Goal: Task Accomplishment & Management: Use online tool/utility

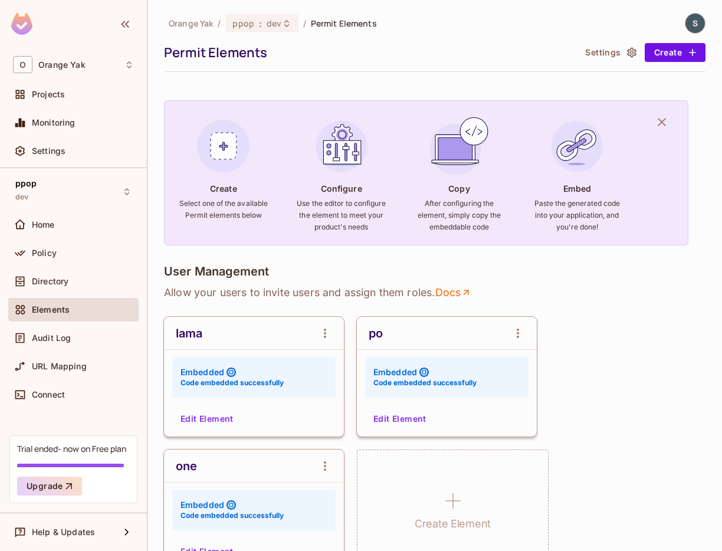
scroll to position [94, 0]
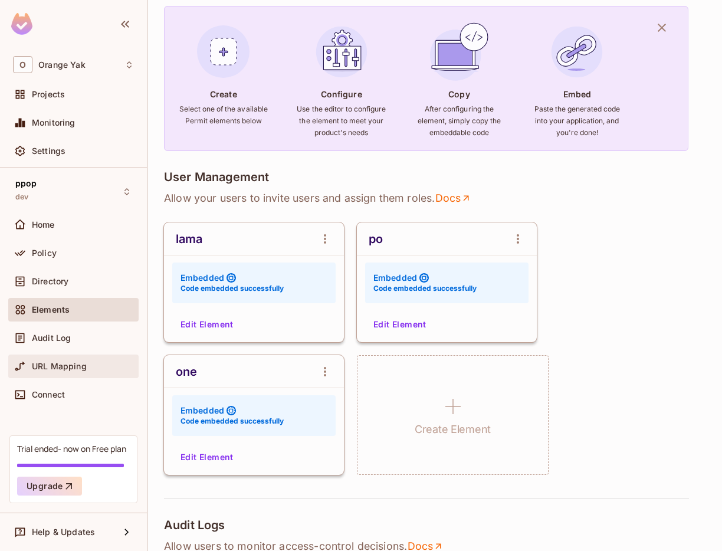
click at [66, 367] on span "URL Mapping" at bounding box center [59, 366] width 55 height 9
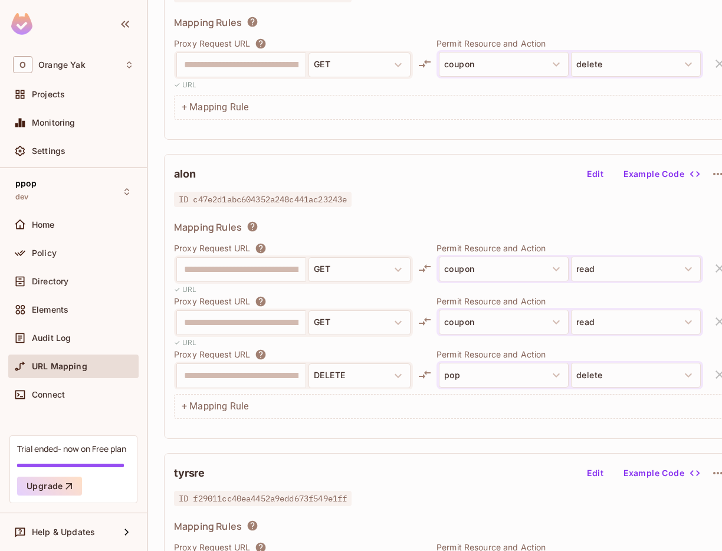
scroll to position [303, 0]
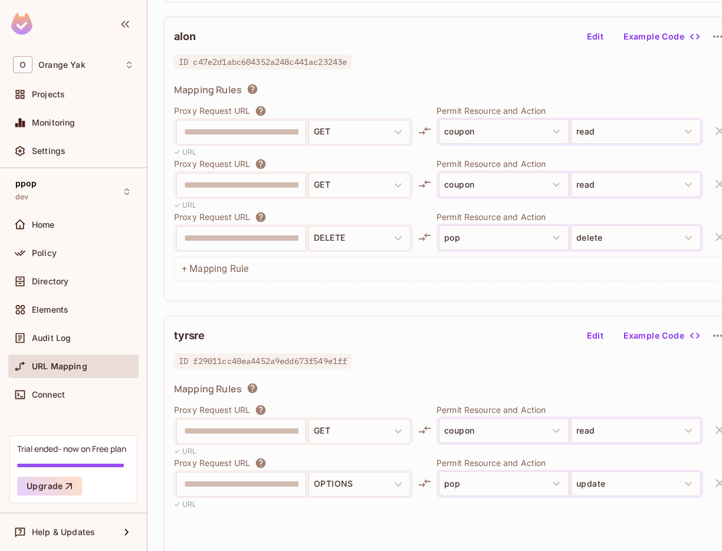
click at [588, 44] on button "Edit" at bounding box center [596, 36] width 38 height 19
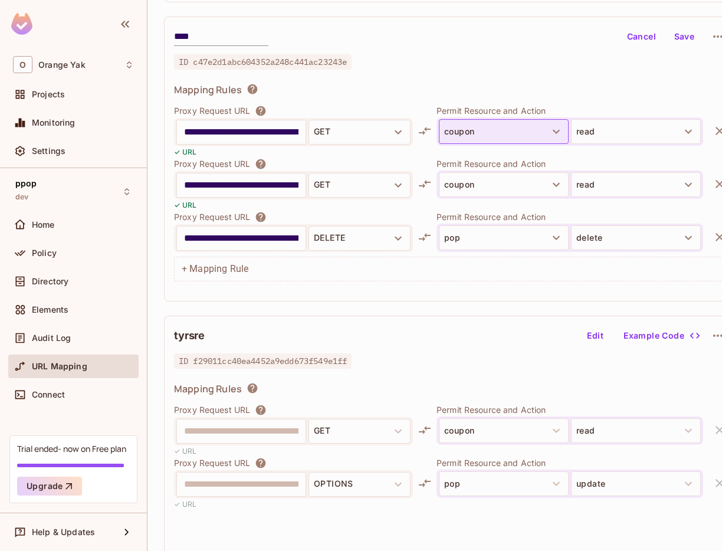
click at [560, 122] on button "coupon" at bounding box center [504, 131] width 130 height 25
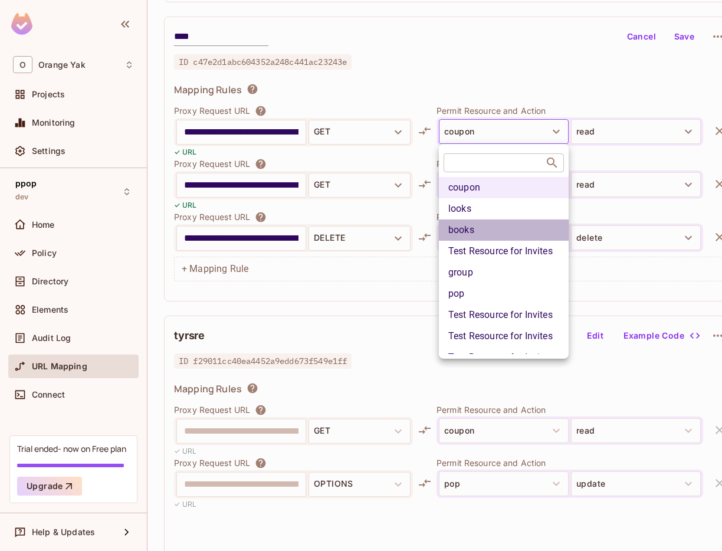
click at [496, 222] on li "books" at bounding box center [504, 230] width 130 height 21
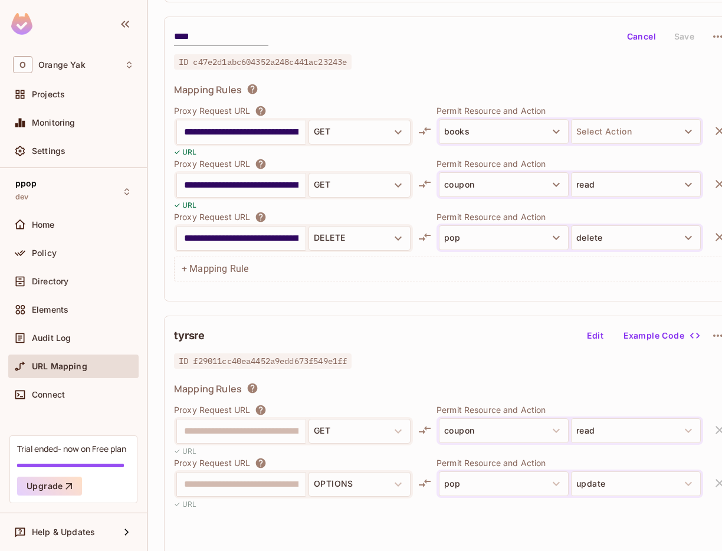
click at [614, 139] on button "Select Action" at bounding box center [636, 131] width 130 height 25
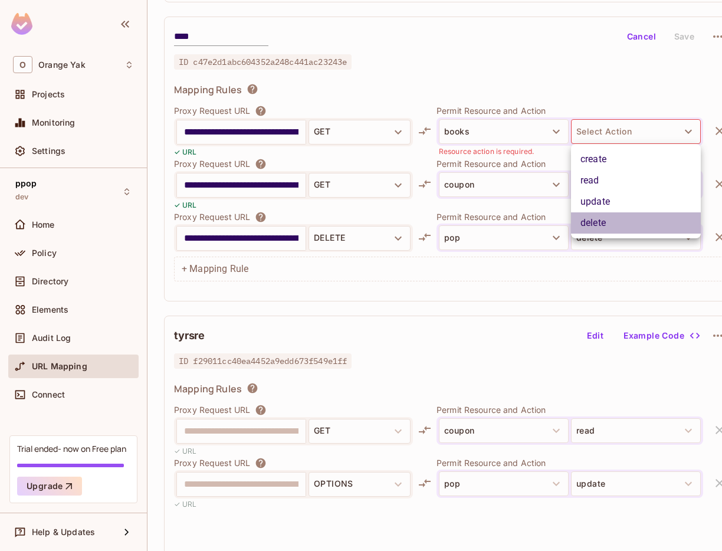
click at [593, 214] on li "delete" at bounding box center [636, 222] width 130 height 21
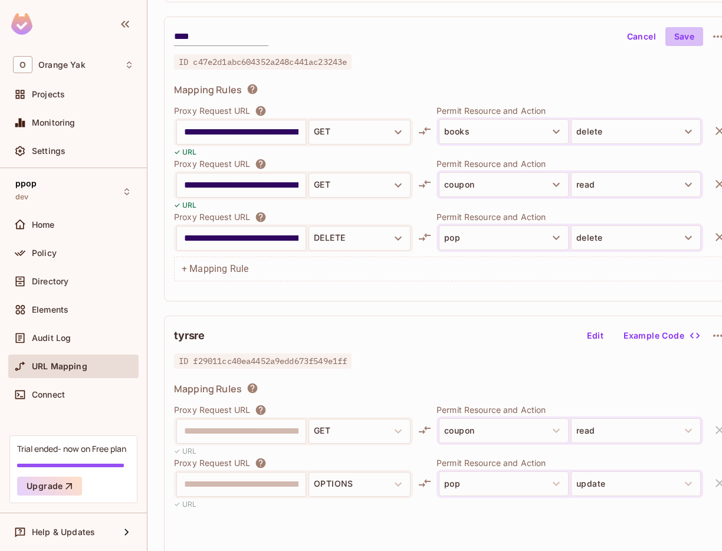
click at [685, 38] on button "Save" at bounding box center [685, 36] width 38 height 19
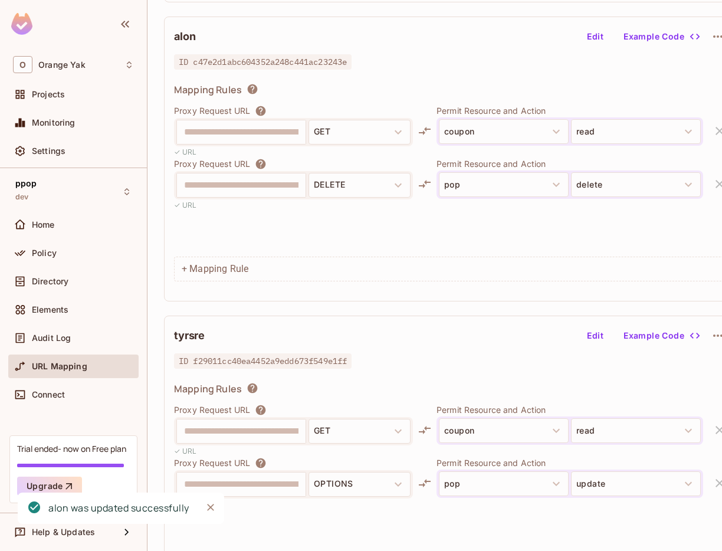
click at [600, 43] on button "Edit" at bounding box center [596, 36] width 38 height 19
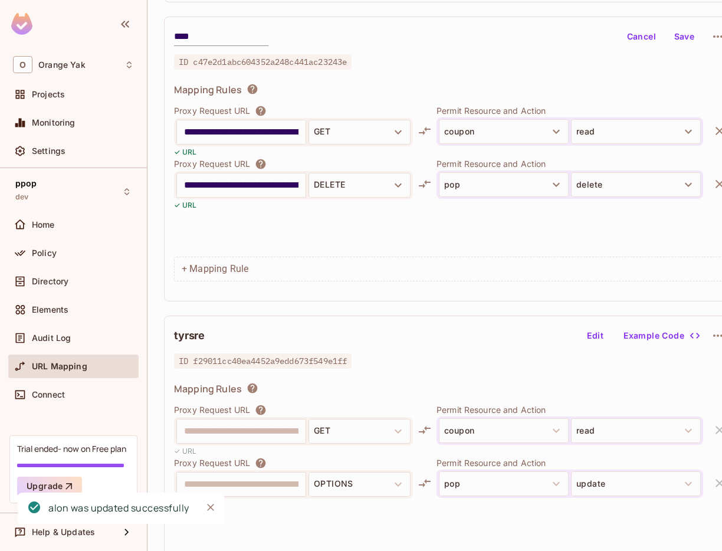
click at [234, 183] on input "**********" at bounding box center [241, 185] width 115 height 19
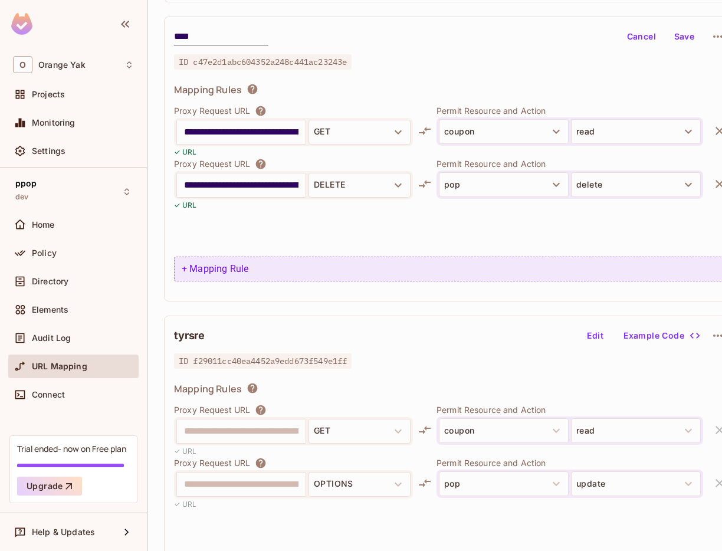
click at [224, 270] on div "+ Mapping Rule" at bounding box center [451, 269] width 554 height 25
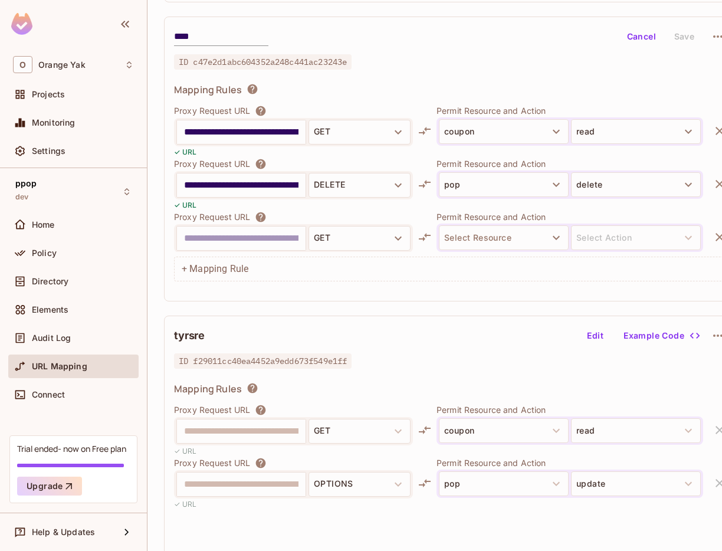
click at [258, 229] on input "text" at bounding box center [241, 238] width 115 height 19
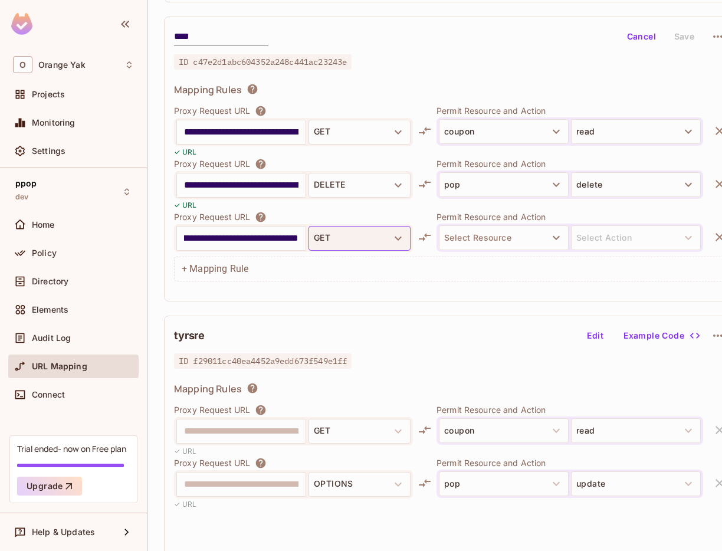
type input "**********"
click at [316, 234] on button "GET" at bounding box center [360, 238] width 102 height 25
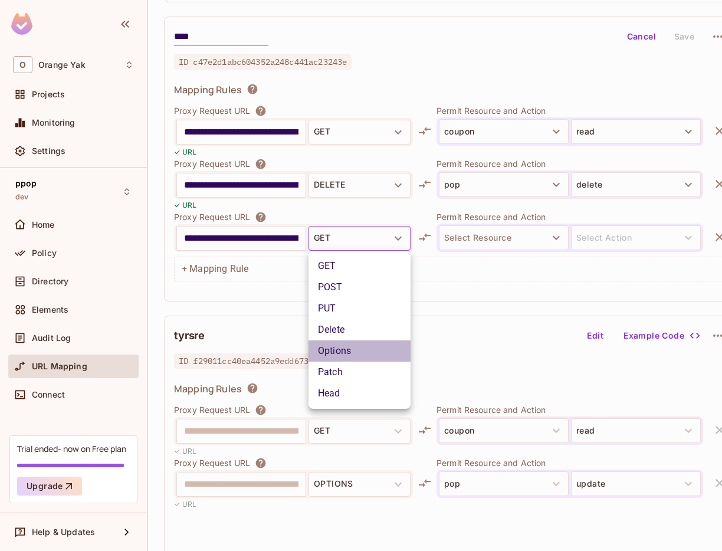
click at [341, 345] on li "Options" at bounding box center [360, 351] width 102 height 21
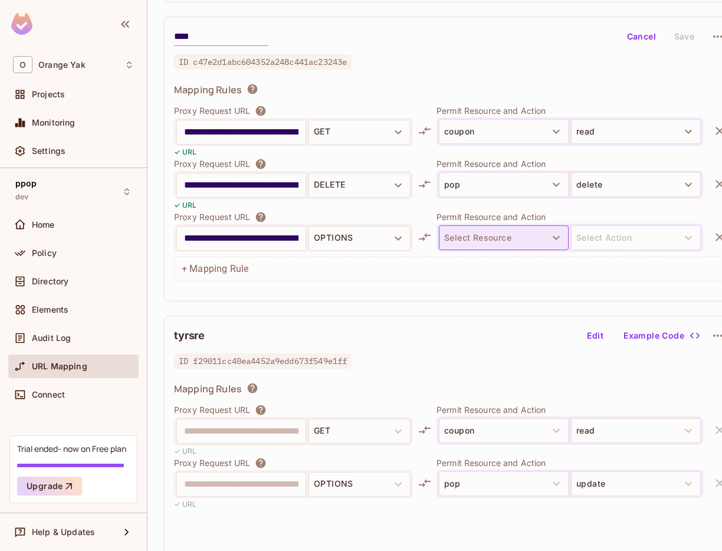
click at [467, 233] on button "Select Resource" at bounding box center [504, 237] width 130 height 25
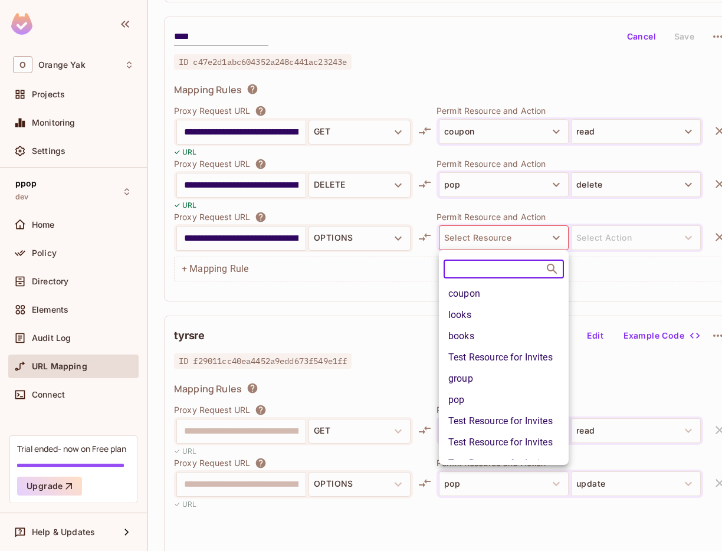
click at [470, 300] on li "coupon" at bounding box center [504, 293] width 130 height 21
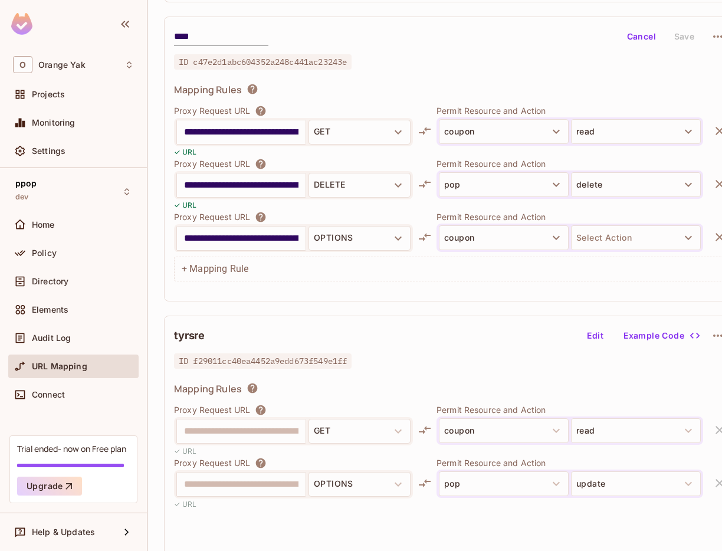
click at [595, 255] on div "**********" at bounding box center [451, 182] width 554 height 198
click at [599, 233] on button "Select Action" at bounding box center [636, 237] width 130 height 25
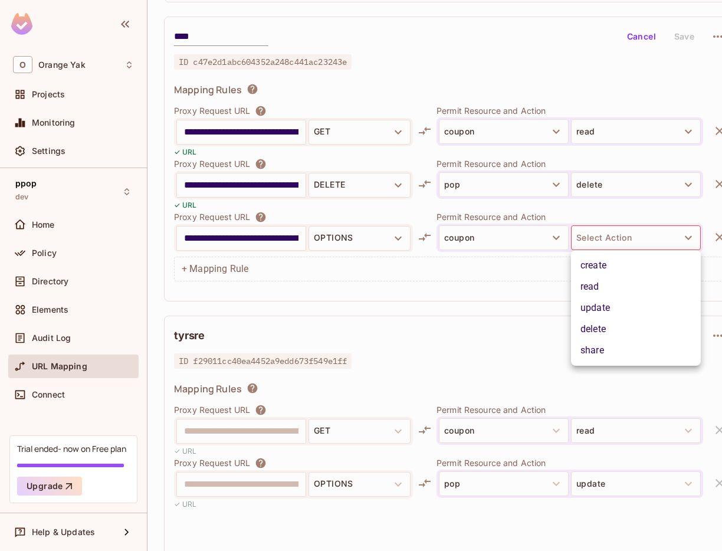
click at [592, 297] on div "create read update delete share" at bounding box center [636, 308] width 130 height 106
click at [591, 362] on ul "create read update delete share" at bounding box center [636, 308] width 130 height 116
click at [593, 331] on li "delete" at bounding box center [636, 329] width 130 height 21
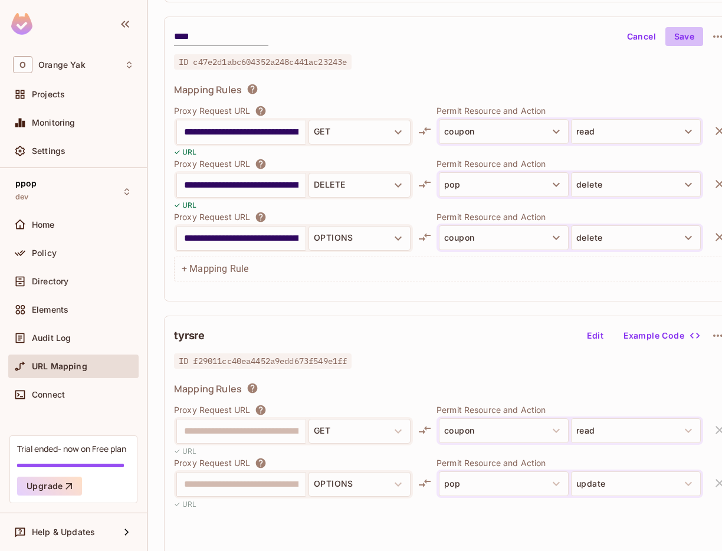
click at [689, 35] on button "Save" at bounding box center [685, 36] width 38 height 19
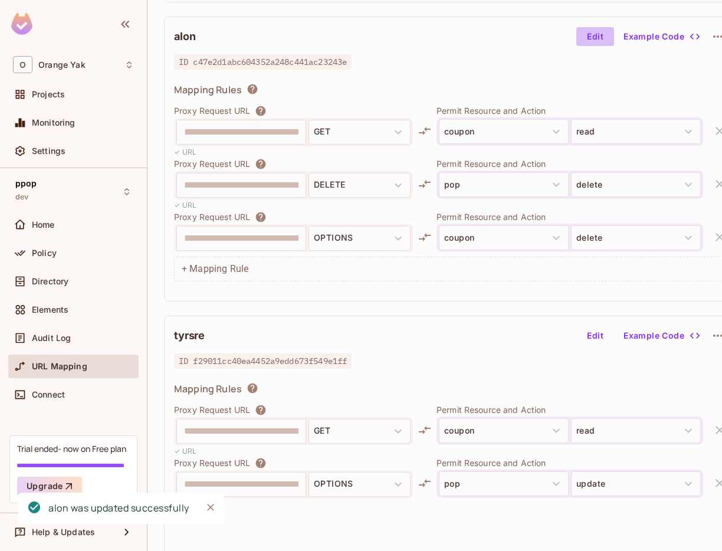
click at [599, 36] on button "Edit" at bounding box center [596, 36] width 38 height 19
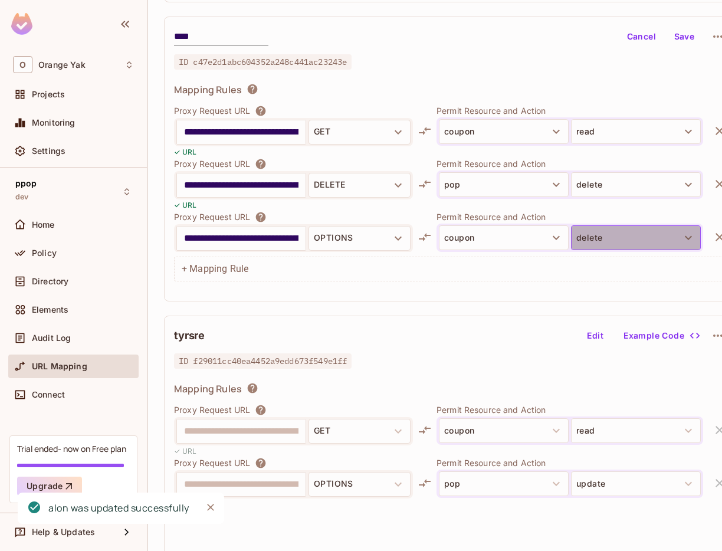
click at [596, 238] on button "delete" at bounding box center [636, 237] width 130 height 25
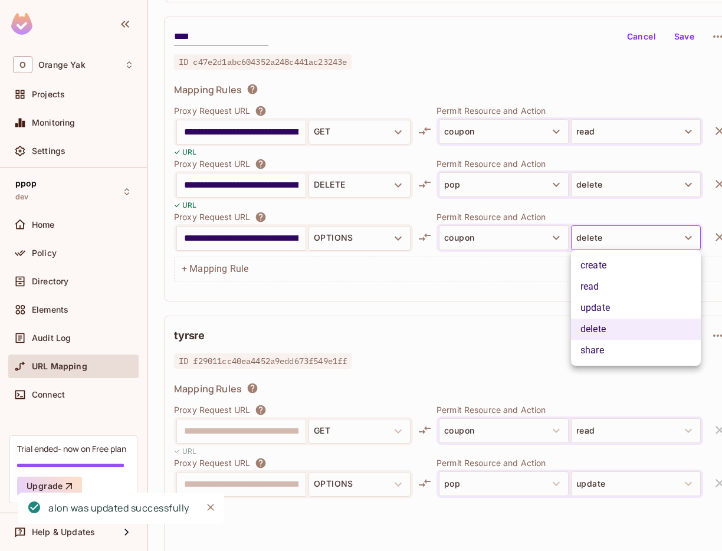
click at [592, 347] on li "share" at bounding box center [636, 350] width 130 height 21
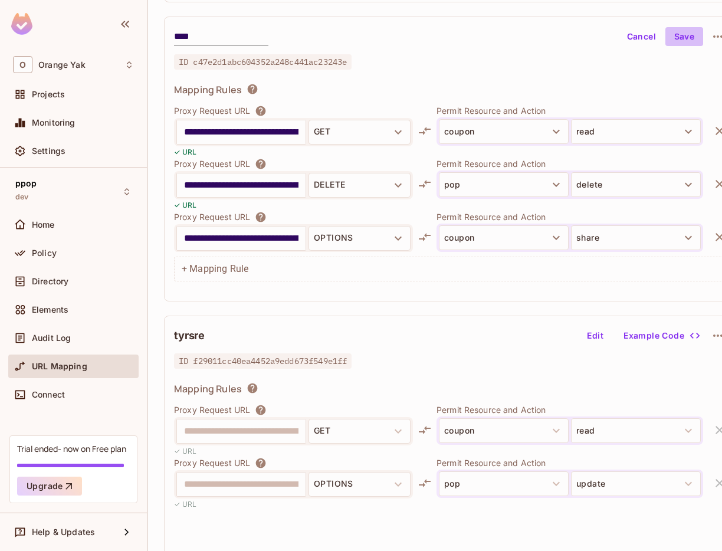
click at [675, 40] on button "Save" at bounding box center [685, 36] width 38 height 19
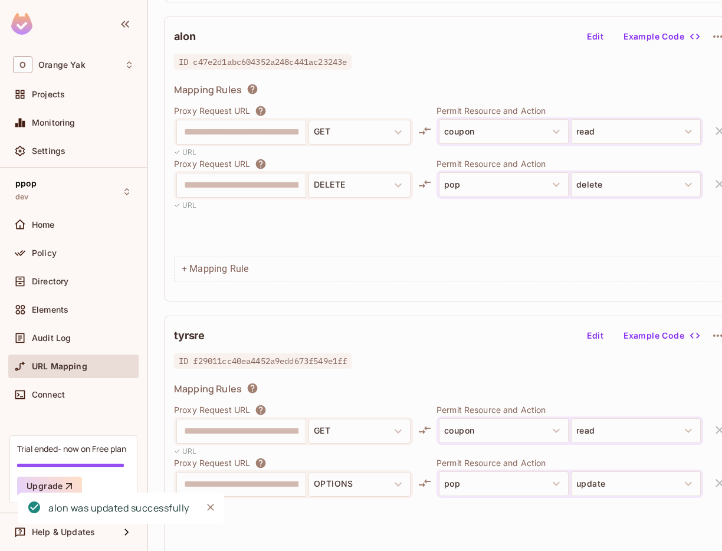
click at [604, 37] on button "Edit" at bounding box center [596, 36] width 38 height 19
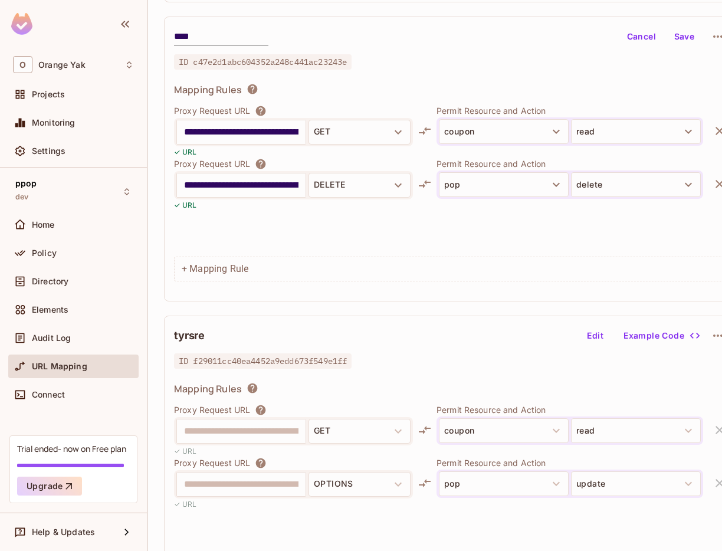
click at [300, 251] on div "**********" at bounding box center [451, 178] width 554 height 148
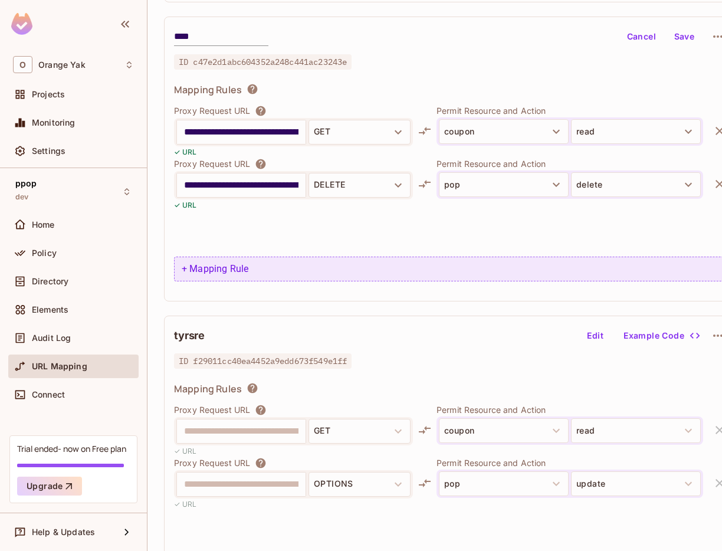
click at [286, 264] on div "+ Mapping Rule" at bounding box center [451, 269] width 554 height 25
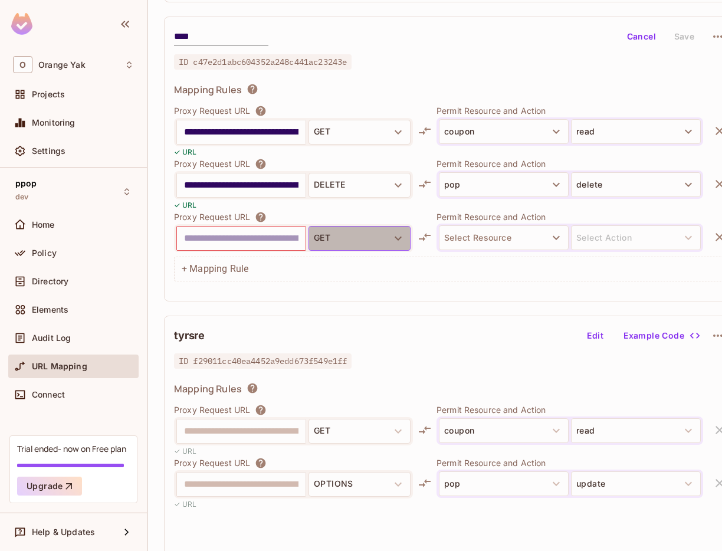
click at [329, 232] on button "GET" at bounding box center [360, 238] width 102 height 25
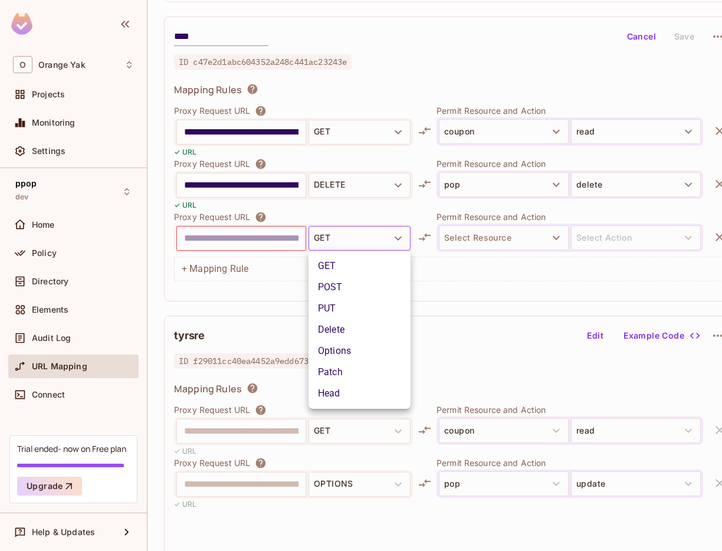
click at [276, 230] on div at bounding box center [361, 275] width 722 height 551
click at [288, 187] on input "**********" at bounding box center [241, 185] width 115 height 19
click at [296, 241] on input "text" at bounding box center [241, 238] width 115 height 19
paste input "**********"
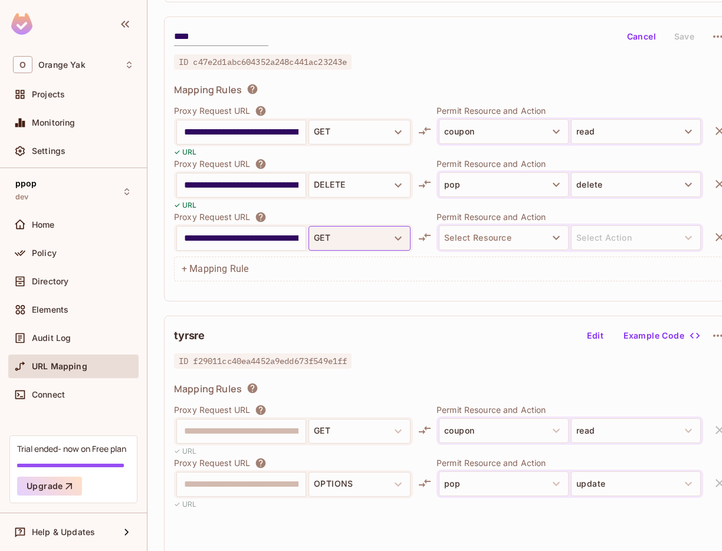
scroll to position [0, 28]
type input "**********"
click at [353, 245] on button "GET" at bounding box center [360, 238] width 102 height 25
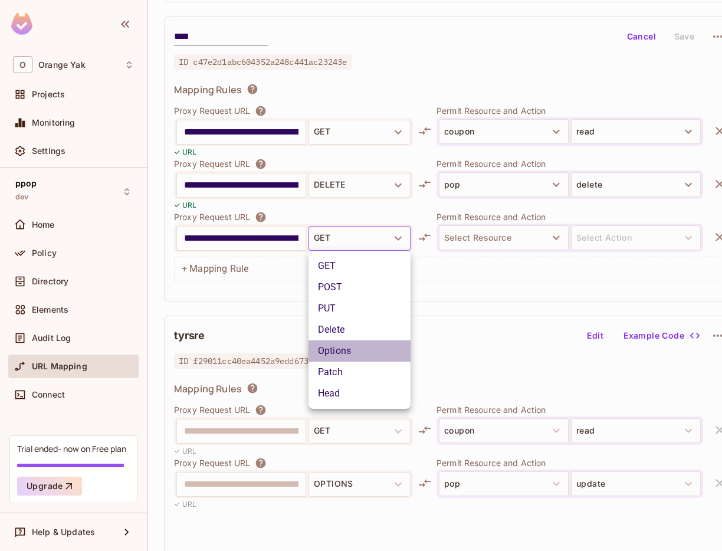
click at [341, 346] on li "Options" at bounding box center [360, 351] width 102 height 21
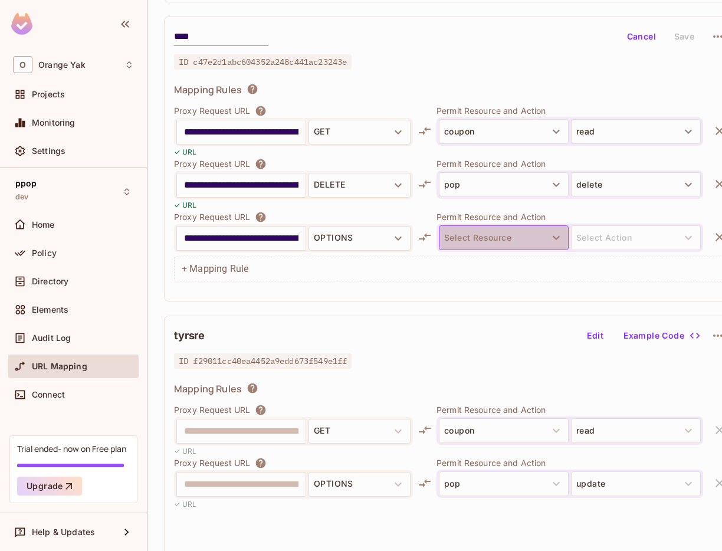
click at [562, 247] on button "Select Resource" at bounding box center [504, 237] width 130 height 25
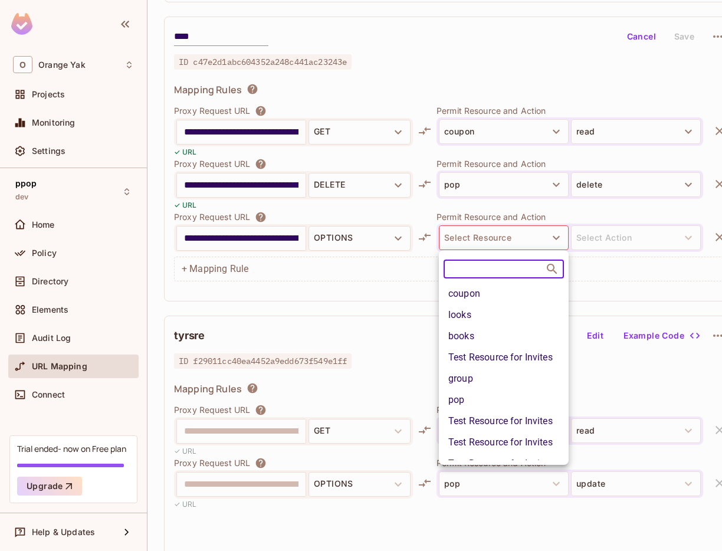
click at [514, 315] on li "looks" at bounding box center [504, 315] width 130 height 21
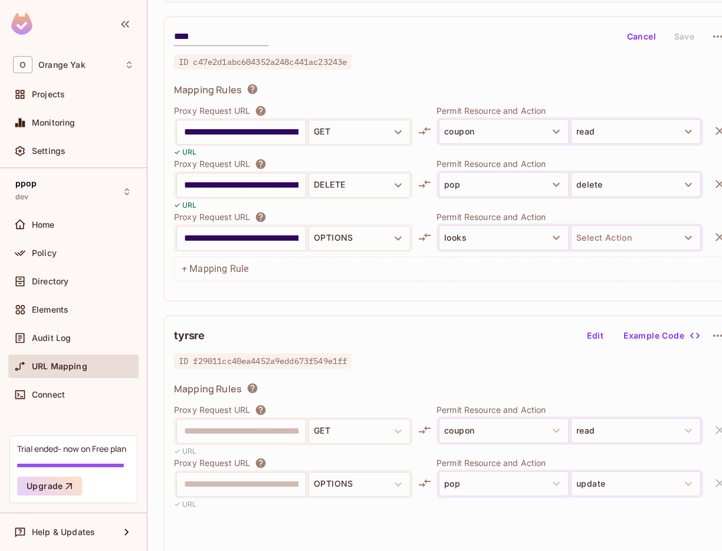
click at [602, 237] on button "Select Action" at bounding box center [636, 237] width 130 height 25
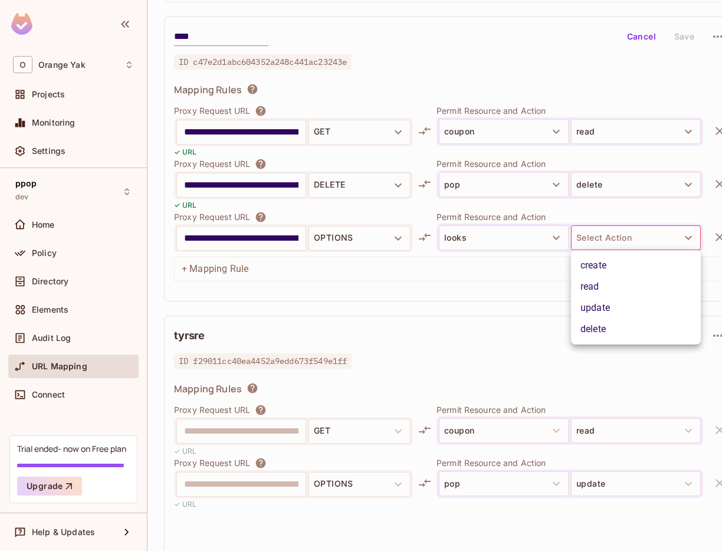
click at [600, 283] on li "read" at bounding box center [636, 286] width 130 height 21
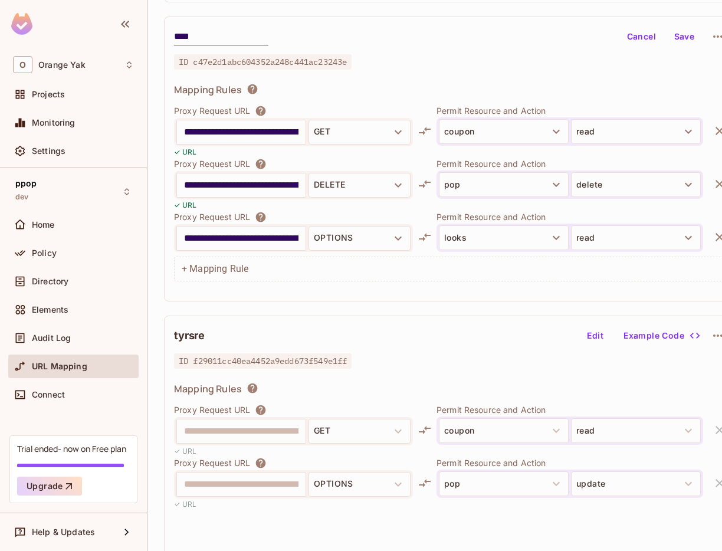
click at [691, 30] on button "Save" at bounding box center [685, 36] width 38 height 19
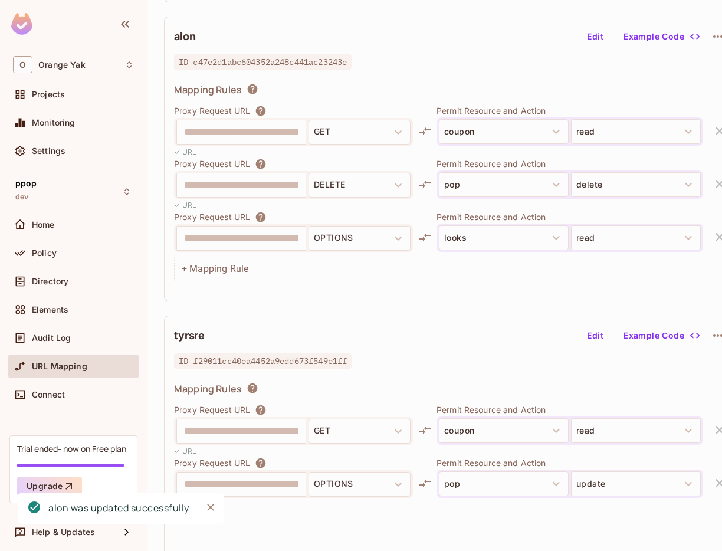
click at [602, 32] on button "Edit" at bounding box center [596, 36] width 38 height 19
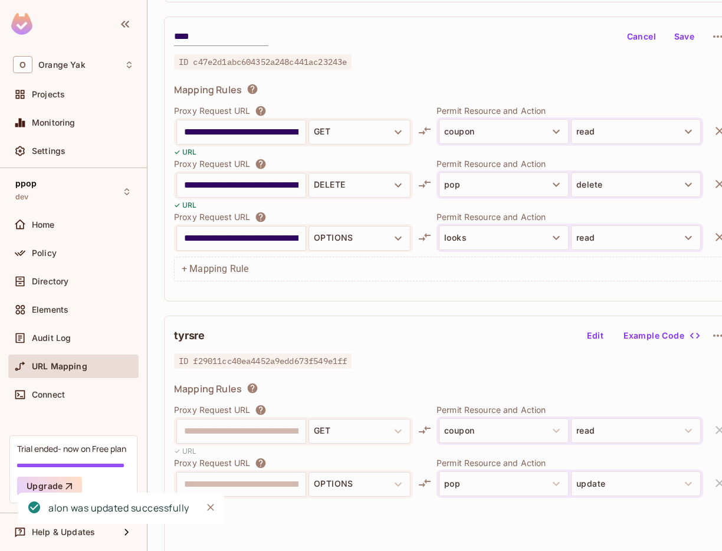
click at [586, 238] on button "read" at bounding box center [636, 237] width 130 height 25
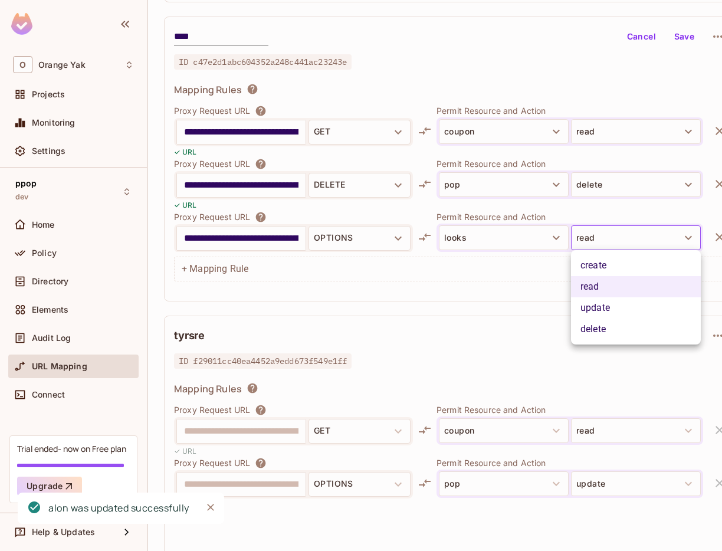
click at [597, 307] on li "update" at bounding box center [636, 307] width 130 height 21
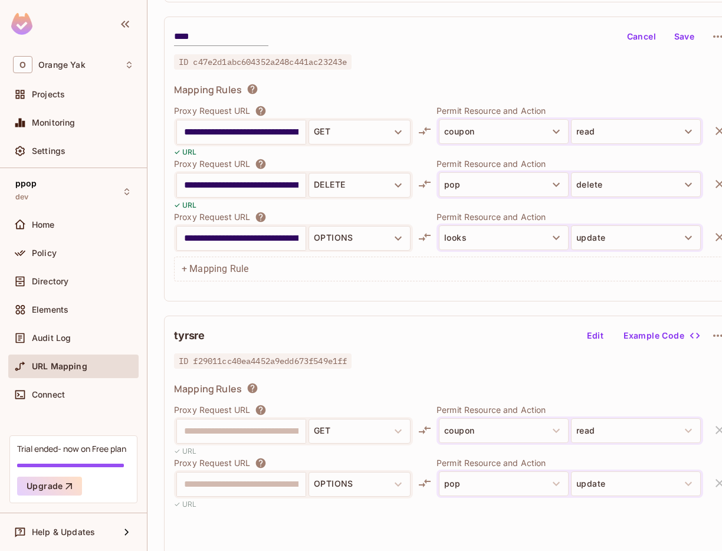
click at [681, 42] on button "Save" at bounding box center [685, 36] width 38 height 19
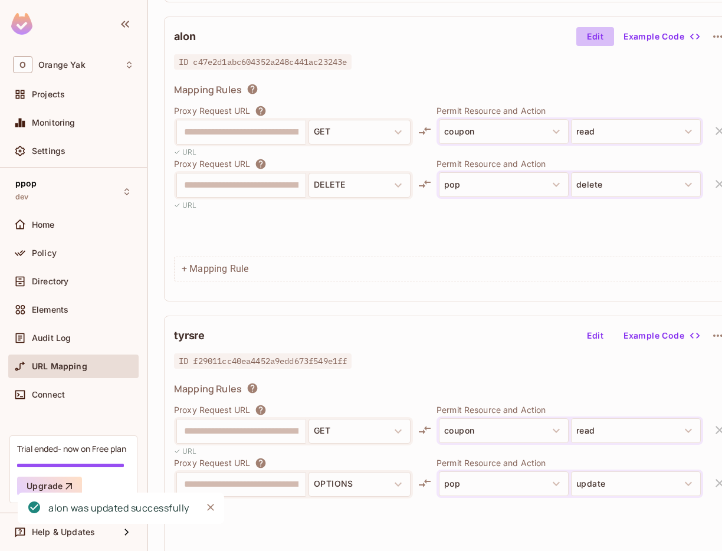
click at [587, 32] on button "Edit" at bounding box center [596, 36] width 38 height 19
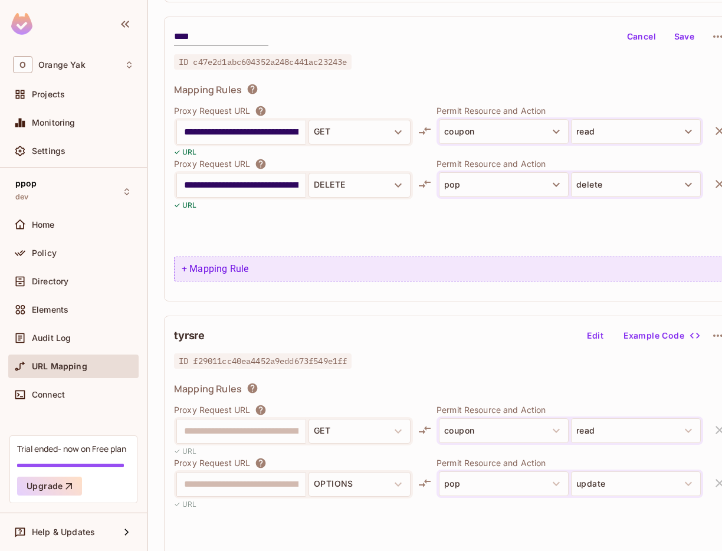
click at [241, 261] on div "+ Mapping Rule" at bounding box center [451, 269] width 554 height 25
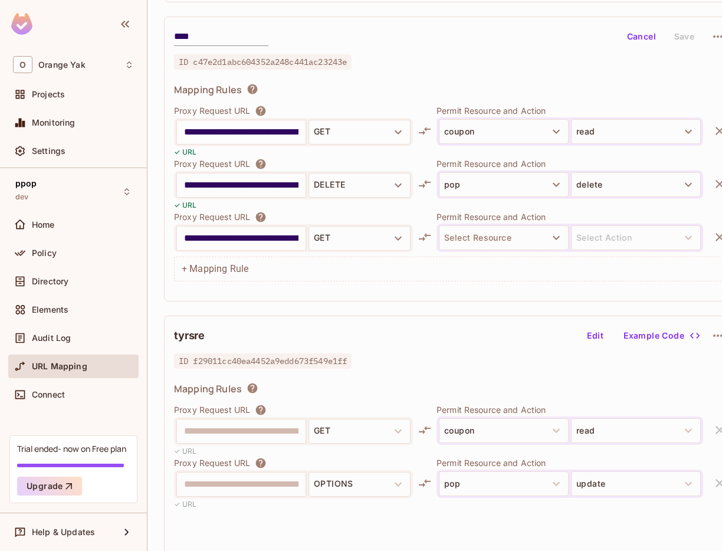
scroll to position [0, 28]
type input "**********"
click at [355, 236] on button "GET" at bounding box center [360, 238] width 102 height 25
click at [331, 354] on li "Options" at bounding box center [360, 351] width 102 height 21
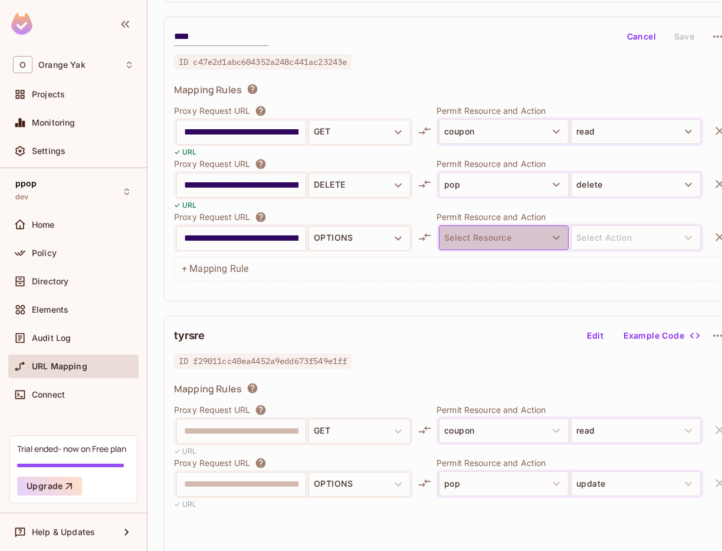
click at [478, 236] on button "Select Resource" at bounding box center [504, 237] width 130 height 25
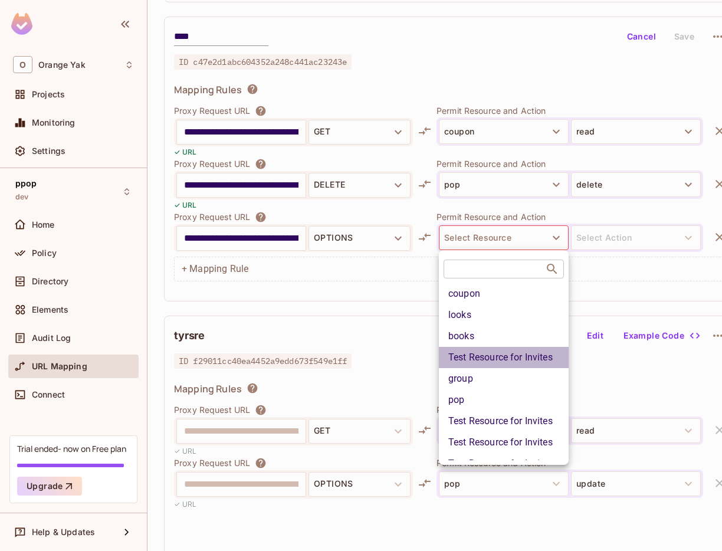
click at [483, 362] on li "Test Resource for Invites" at bounding box center [504, 357] width 130 height 21
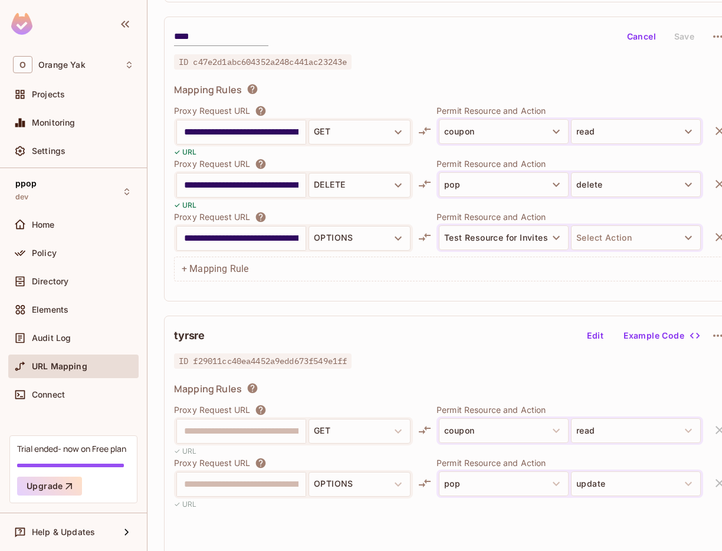
click at [623, 235] on button "Select Action" at bounding box center [636, 237] width 130 height 25
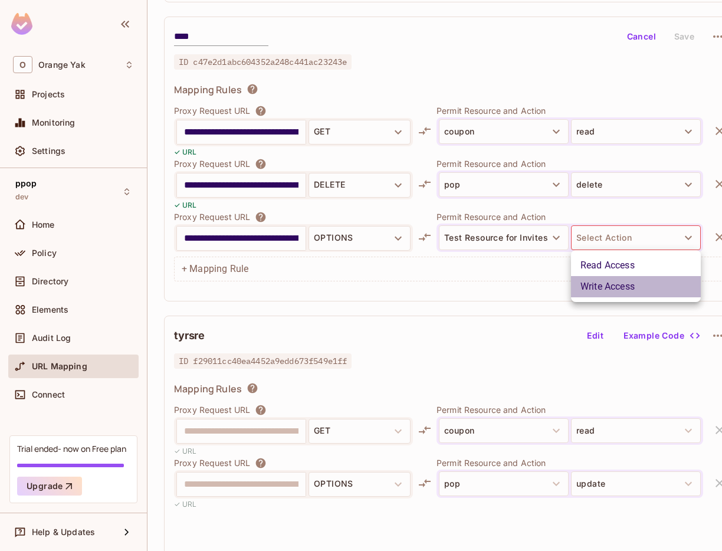
click at [610, 278] on li "Write Access" at bounding box center [636, 286] width 130 height 21
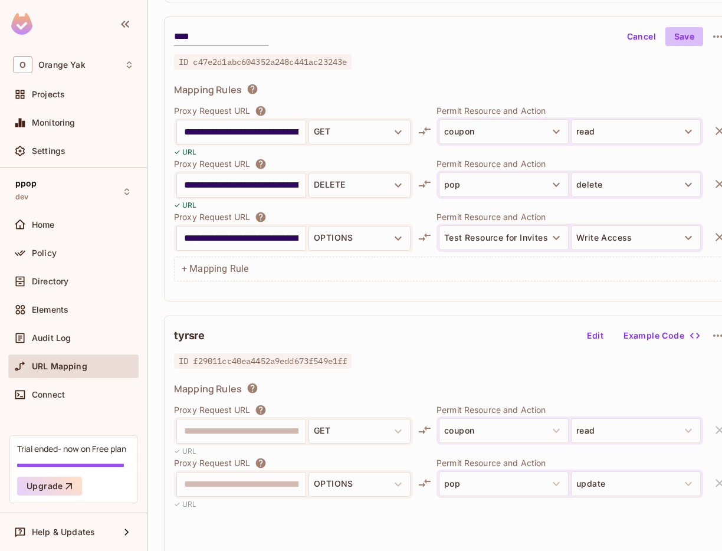
click at [691, 40] on button "Save" at bounding box center [685, 36] width 38 height 19
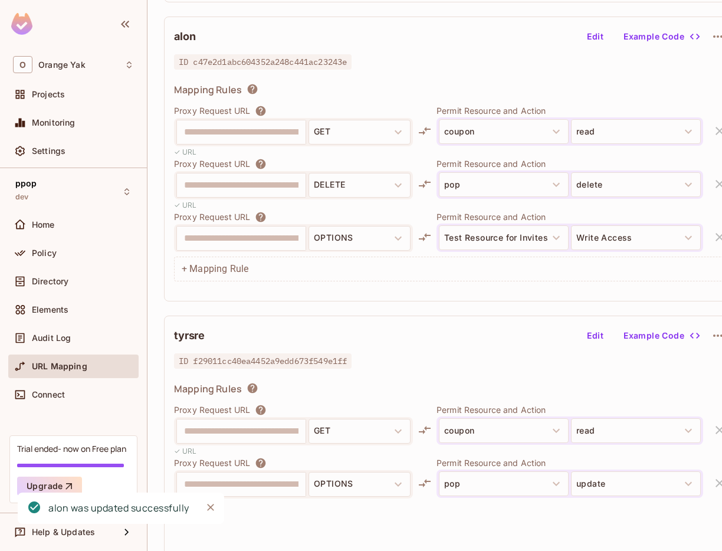
click at [596, 37] on button "Edit" at bounding box center [596, 36] width 38 height 19
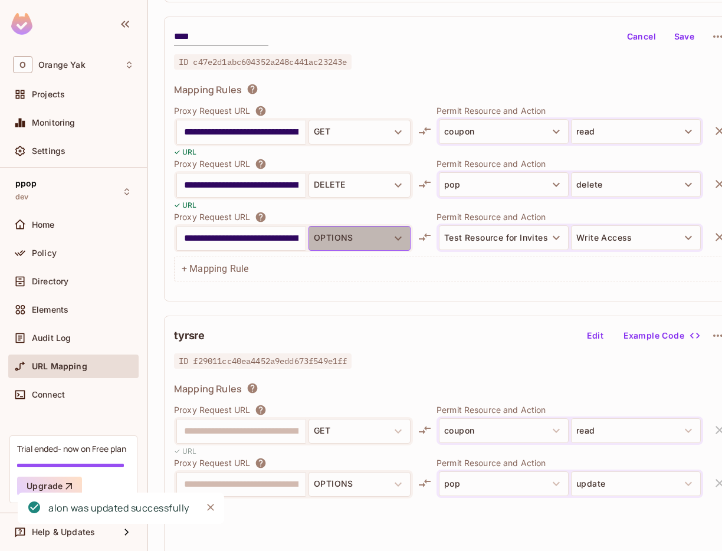
click at [323, 243] on button "OPTIONS" at bounding box center [360, 238] width 102 height 25
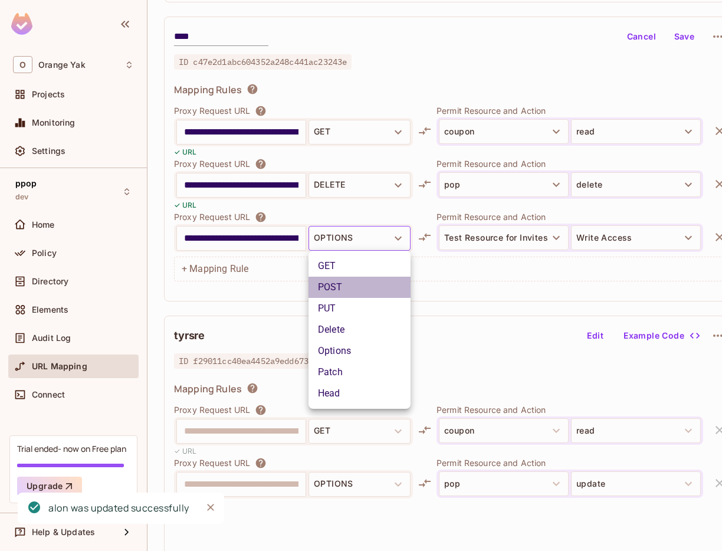
click at [351, 286] on li "POST" at bounding box center [360, 287] width 102 height 21
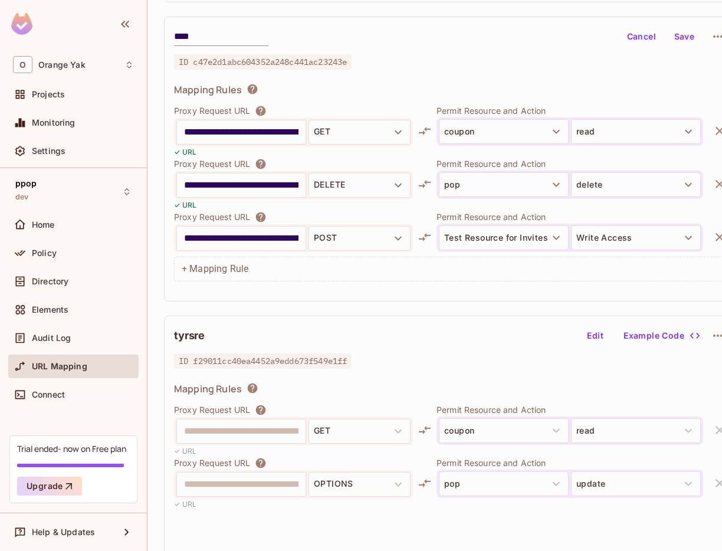
click at [670, 40] on button "Save" at bounding box center [685, 36] width 38 height 19
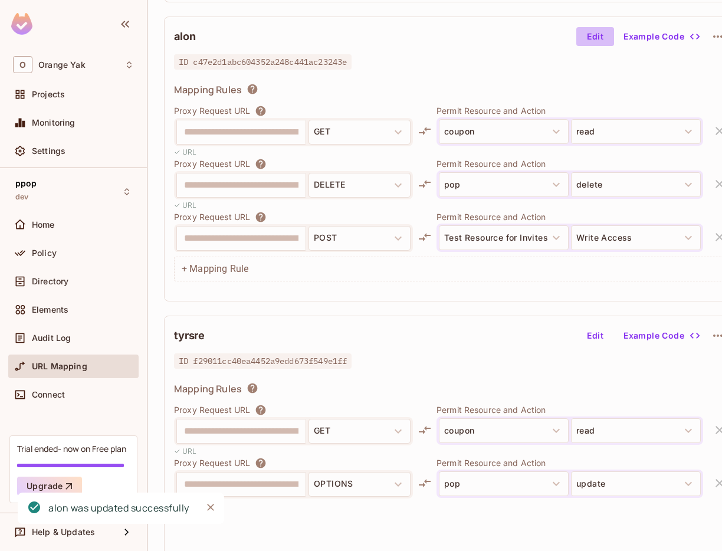
click at [594, 34] on button "Edit" at bounding box center [596, 36] width 38 height 19
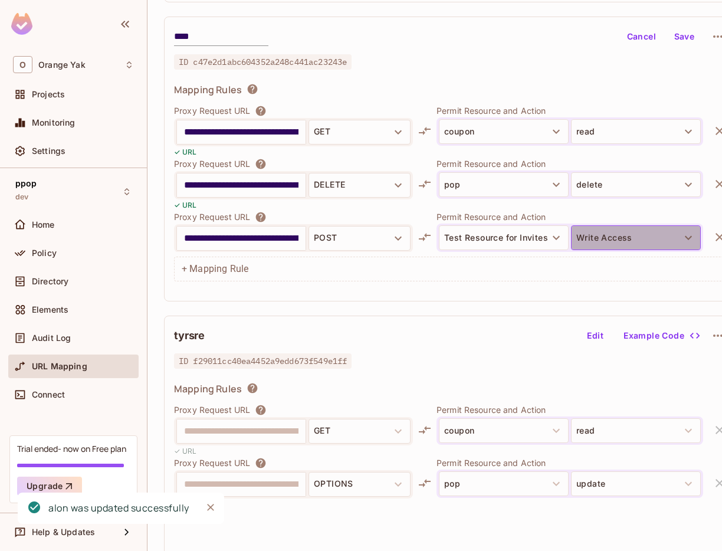
click at [589, 234] on button "Write Access" at bounding box center [636, 237] width 130 height 25
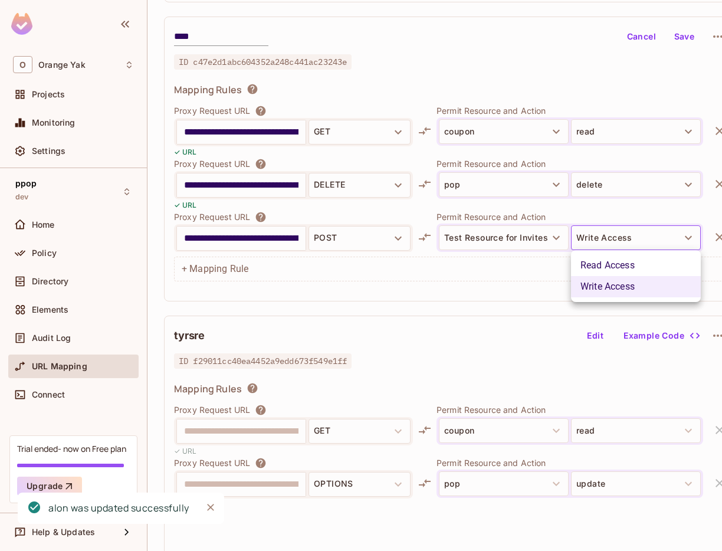
click at [541, 238] on div at bounding box center [361, 275] width 722 height 551
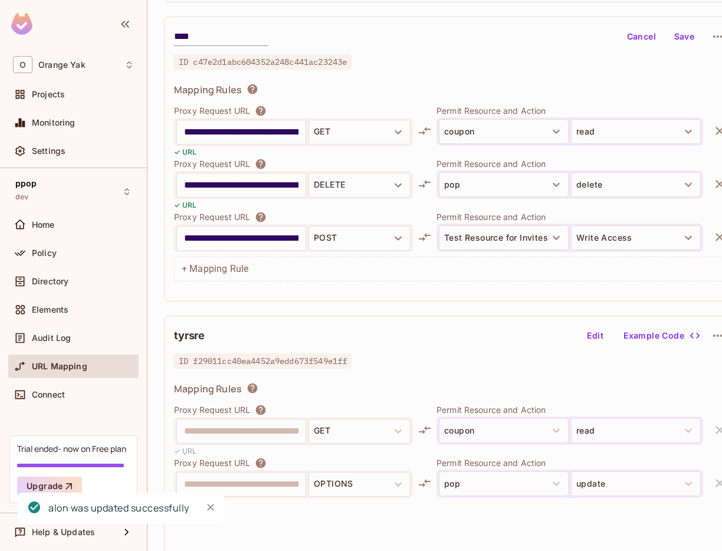
click at [540, 238] on body "**********" at bounding box center [361, 275] width 722 height 551
click at [540, 238] on button "Test Resource for Invites" at bounding box center [504, 237] width 130 height 25
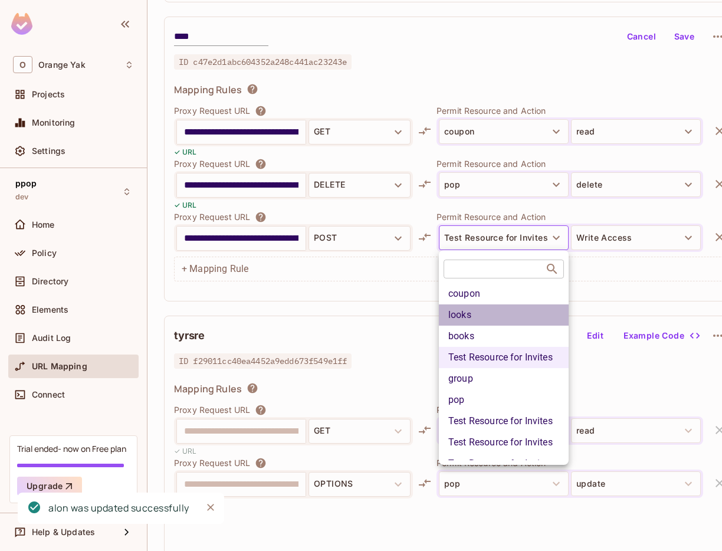
click at [501, 314] on li "looks" at bounding box center [504, 315] width 130 height 21
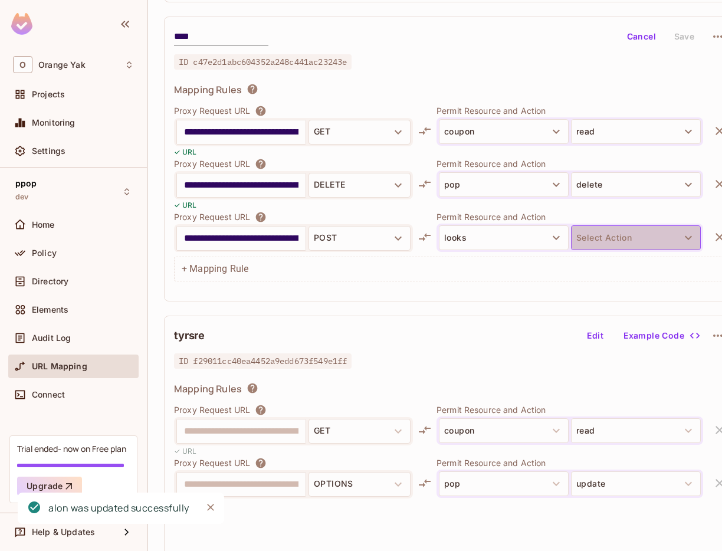
click at [605, 236] on button "Select Action" at bounding box center [636, 237] width 130 height 25
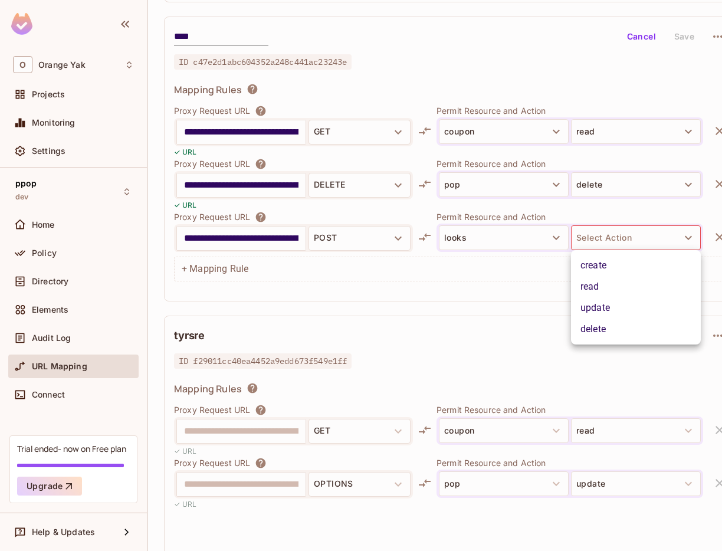
click at [597, 294] on li "read" at bounding box center [636, 286] width 130 height 21
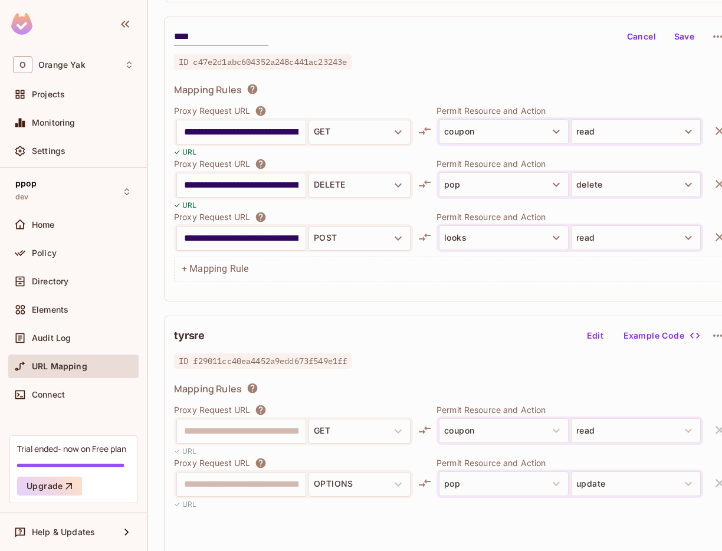
click at [682, 38] on button "Save" at bounding box center [685, 36] width 38 height 19
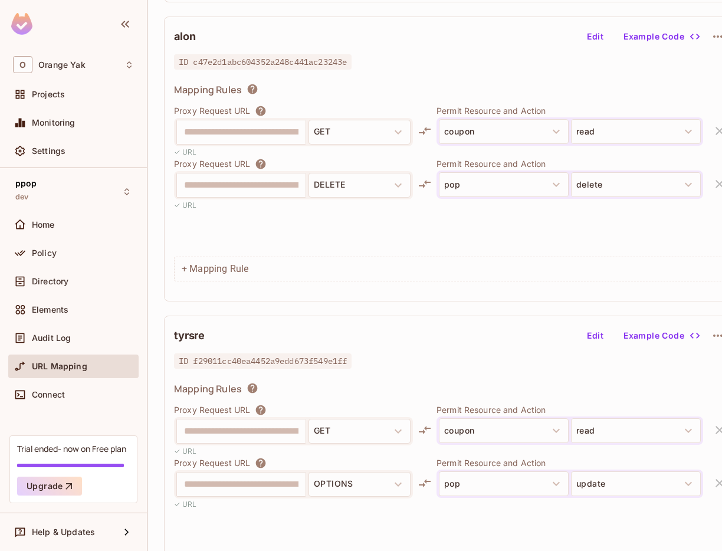
click at [547, 240] on div "**********" at bounding box center [451, 178] width 554 height 148
click at [593, 33] on button "Edit" at bounding box center [596, 36] width 38 height 19
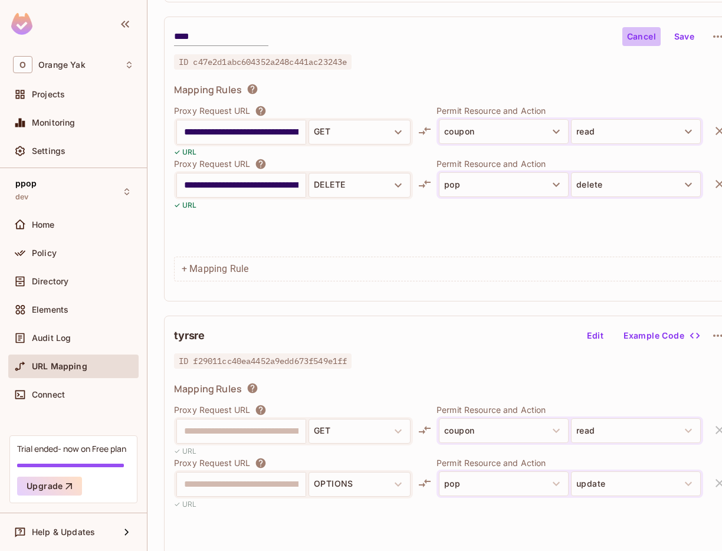
click at [659, 30] on button "Cancel" at bounding box center [642, 36] width 38 height 19
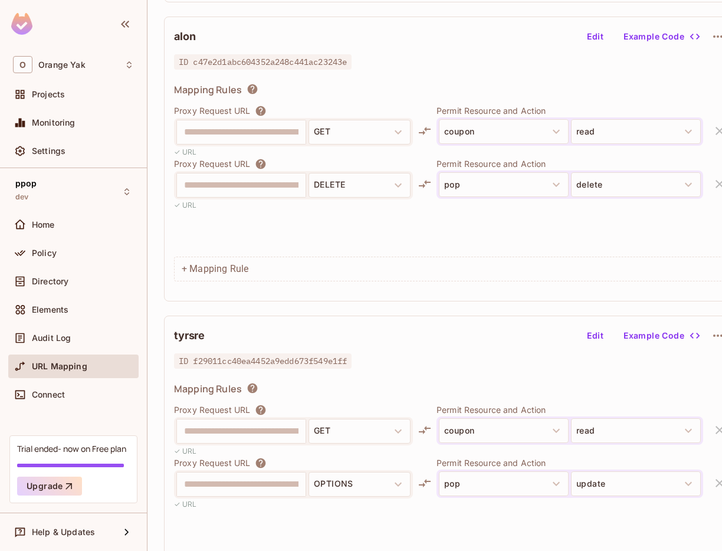
click at [616, 93] on div "Mapping Rules" at bounding box center [451, 91] width 554 height 17
click at [595, 36] on button "Edit" at bounding box center [596, 36] width 38 height 19
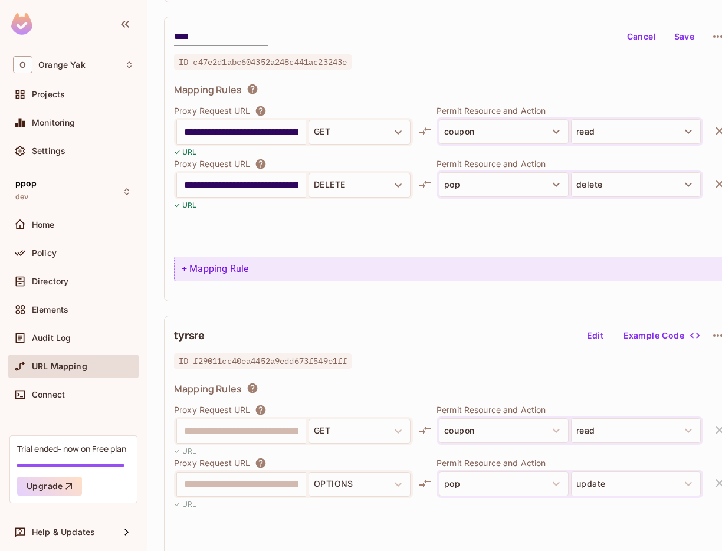
click at [278, 269] on div "+ Mapping Rule" at bounding box center [451, 269] width 554 height 25
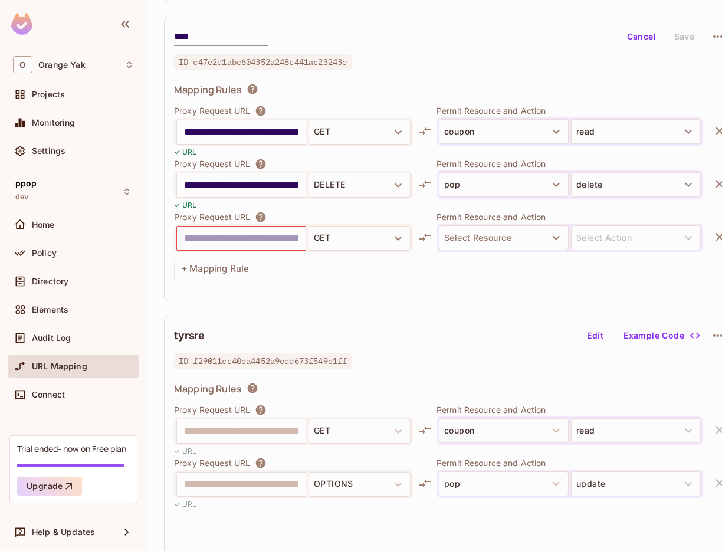
click at [223, 246] on input "text" at bounding box center [241, 238] width 115 height 19
paste input "**********"
click at [214, 238] on input "**********" at bounding box center [241, 238] width 115 height 19
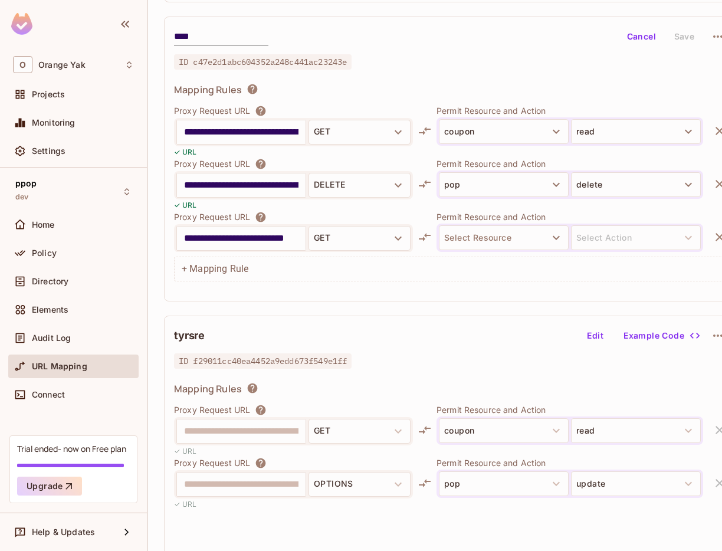
scroll to position [0, 6]
type input "**********"
click at [400, 234] on icon "button" at bounding box center [398, 238] width 14 height 14
click at [378, 287] on li "POST" at bounding box center [360, 287] width 102 height 21
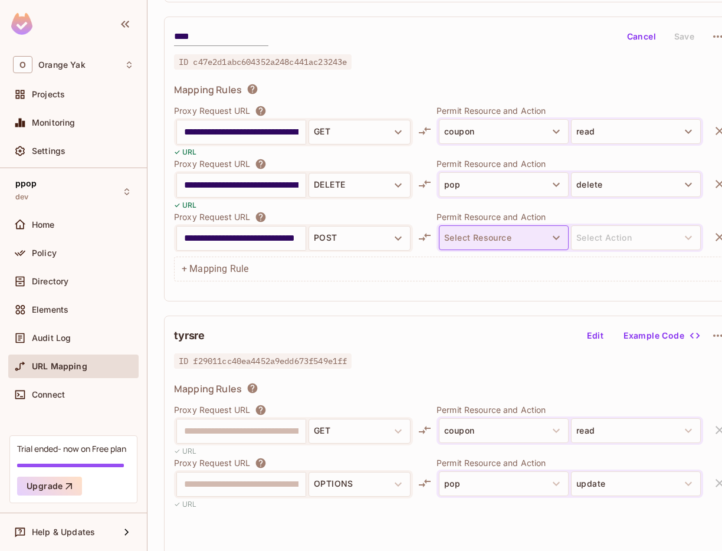
click at [483, 239] on button "Select Resource" at bounding box center [504, 237] width 130 height 25
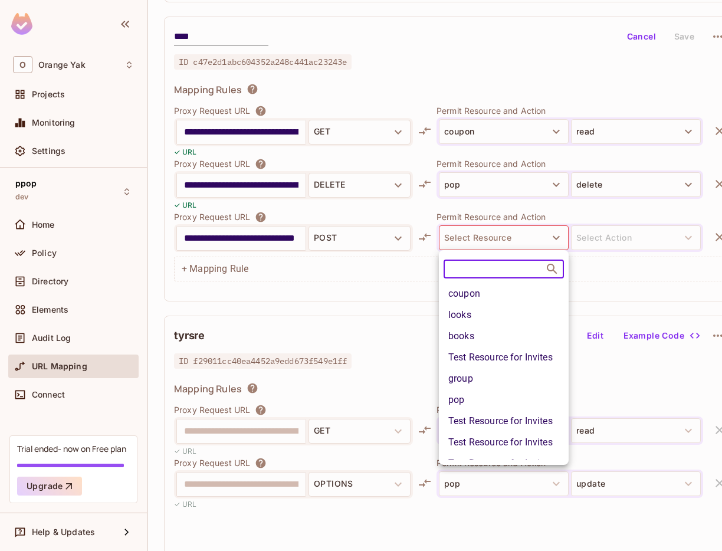
click at [482, 306] on li "looks" at bounding box center [504, 315] width 130 height 21
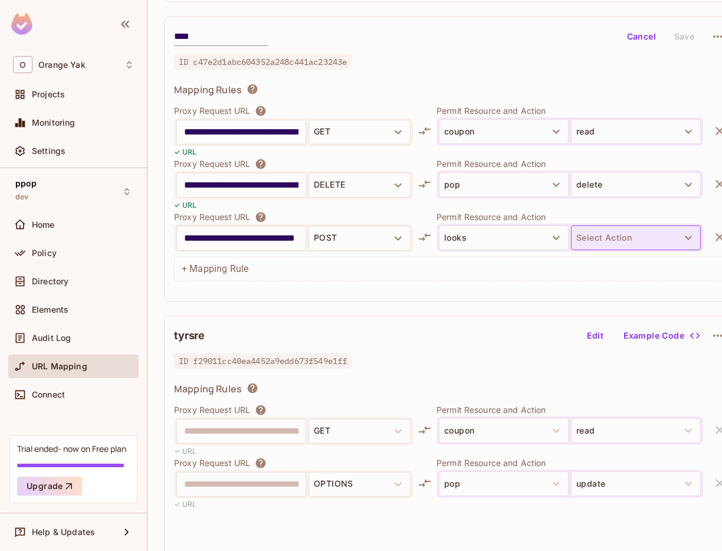
click at [583, 247] on button "Select Action" at bounding box center [636, 237] width 130 height 25
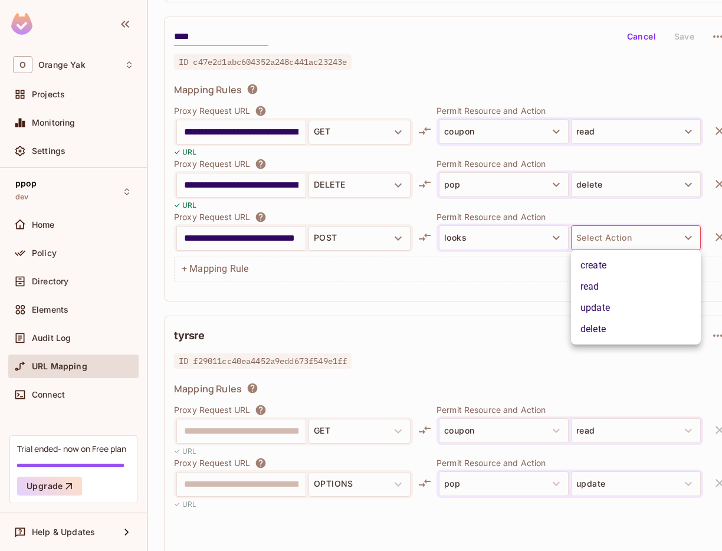
click at [583, 294] on li "read" at bounding box center [636, 286] width 130 height 21
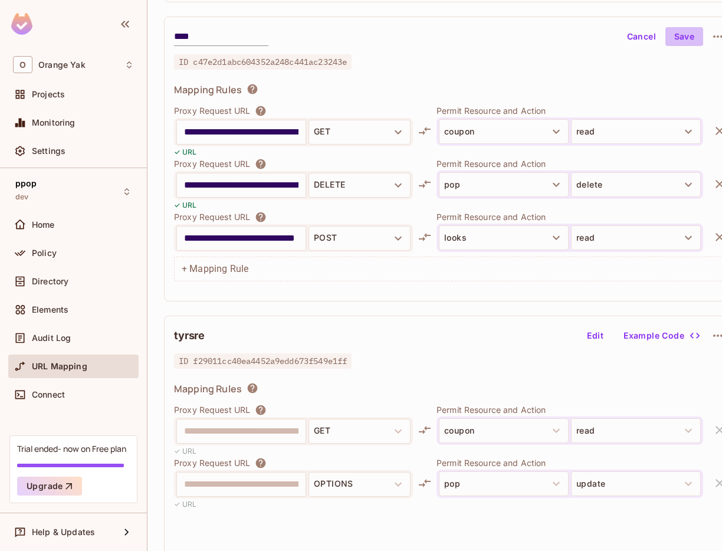
click at [690, 32] on button "Save" at bounding box center [685, 36] width 38 height 19
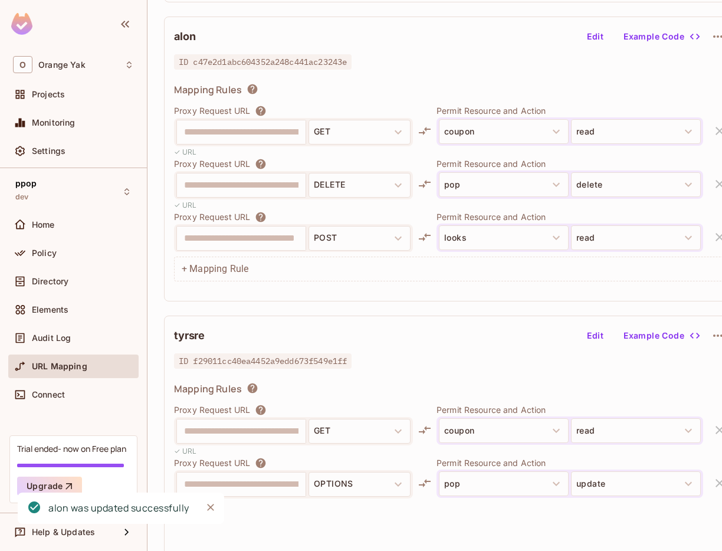
click at [595, 37] on button "Edit" at bounding box center [596, 36] width 38 height 19
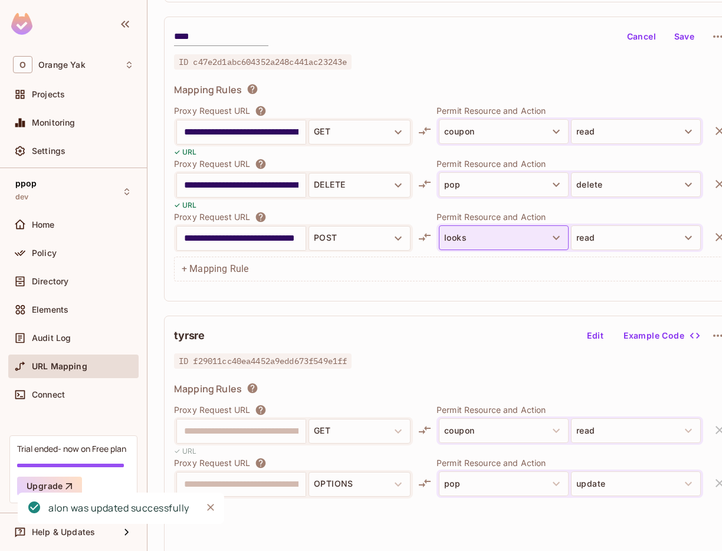
click at [473, 250] on button "looks" at bounding box center [504, 237] width 130 height 25
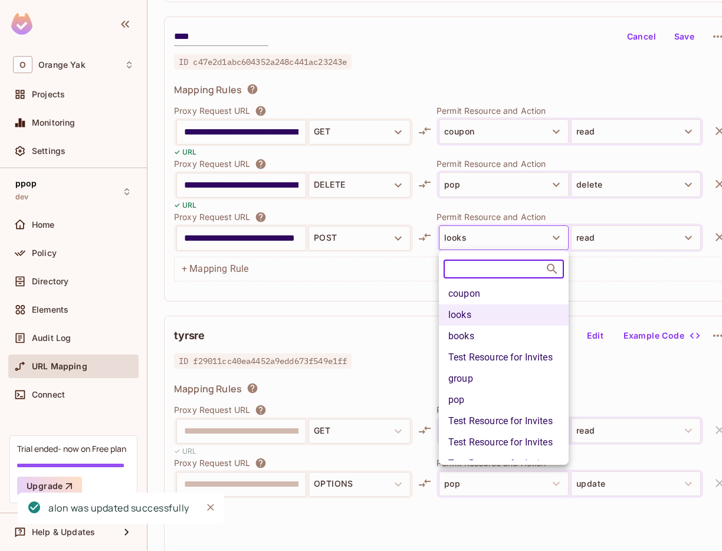
click at [470, 331] on li "books" at bounding box center [504, 336] width 130 height 21
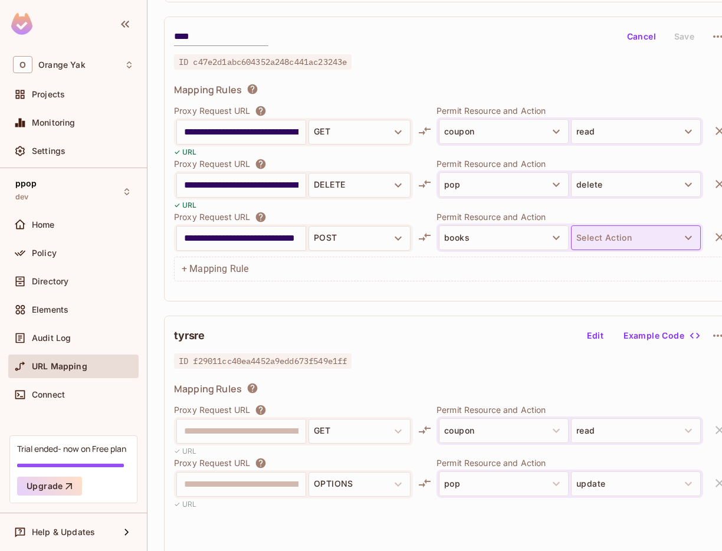
click at [604, 233] on button "Select Action" at bounding box center [636, 237] width 130 height 25
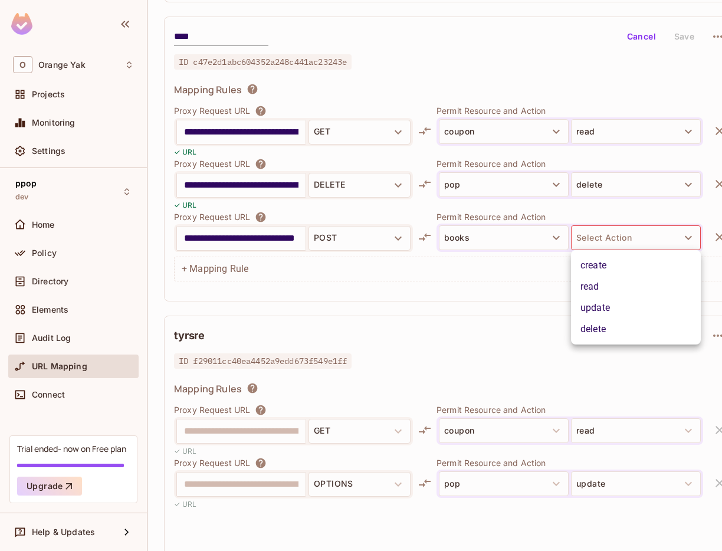
click at [584, 338] on li "delete" at bounding box center [636, 329] width 130 height 21
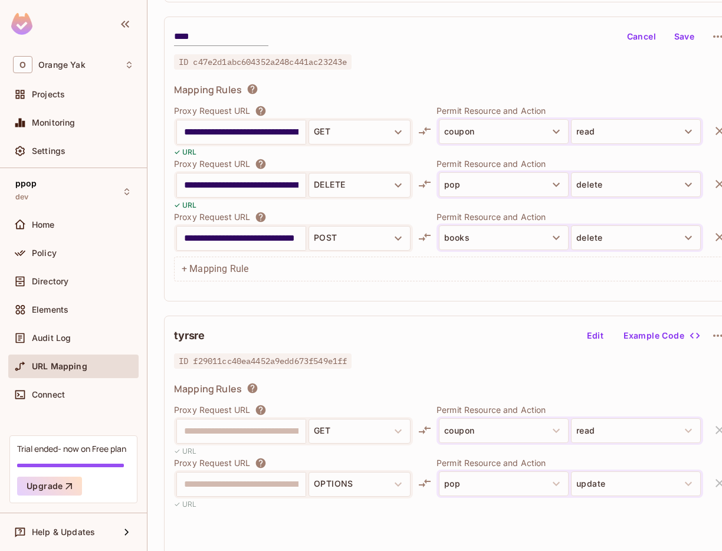
click at [677, 36] on button "Save" at bounding box center [685, 36] width 38 height 19
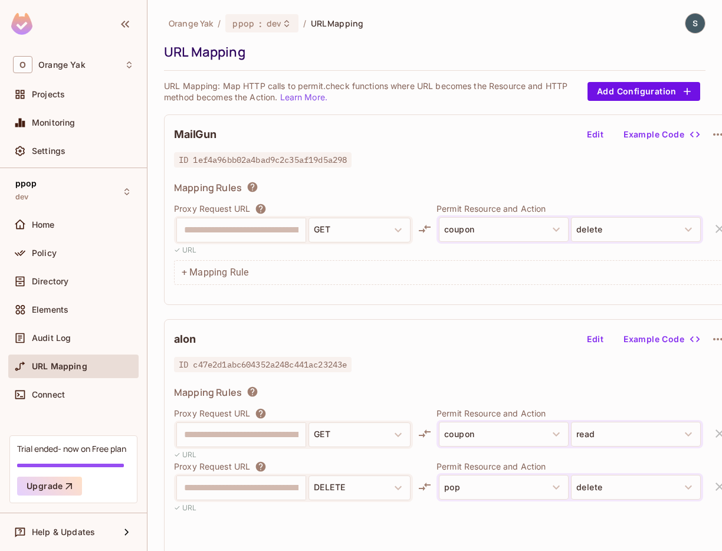
scroll to position [357, 0]
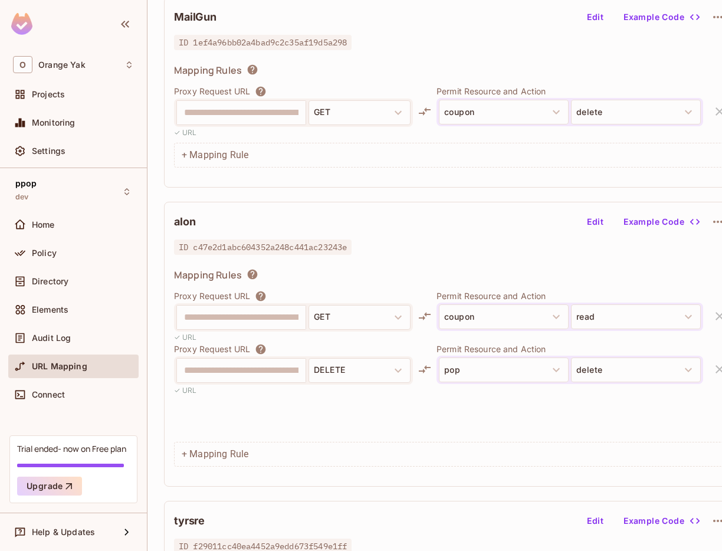
scroll to position [329, 0]
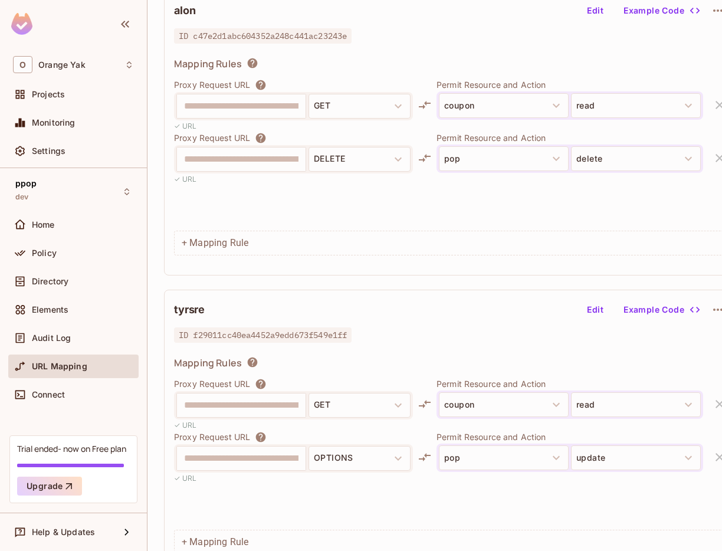
click at [594, 21] on div "**********" at bounding box center [451, 133] width 574 height 285
click at [594, 11] on button "Edit" at bounding box center [596, 10] width 38 height 19
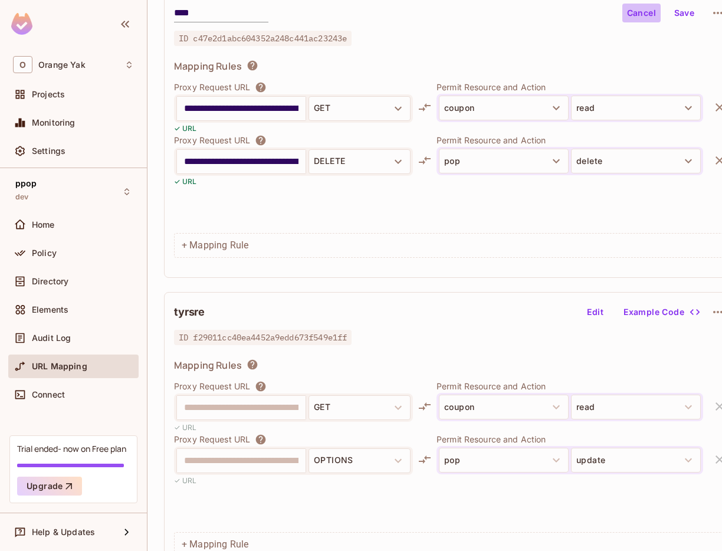
click at [633, 12] on button "Cancel" at bounding box center [642, 13] width 38 height 19
